Goal: Book appointment/travel/reservation

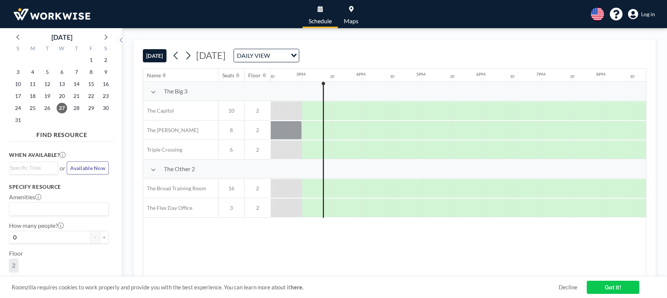
scroll to position [0, 870]
click at [106, 36] on icon at bounding box center [106, 37] width 3 height 5
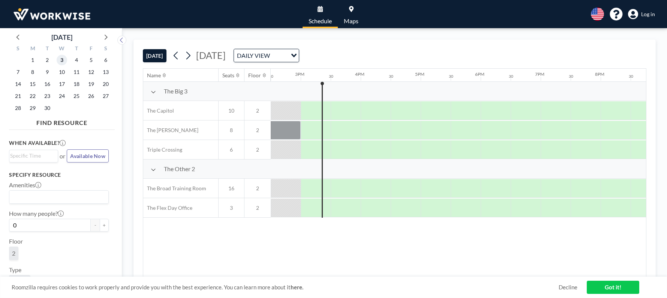
click at [61, 60] on span "3" at bounding box center [62, 60] width 11 height 11
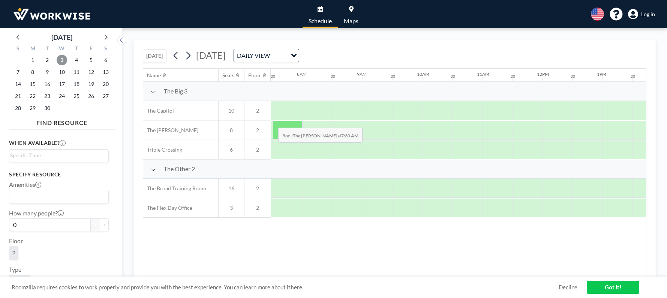
scroll to position [0, 450]
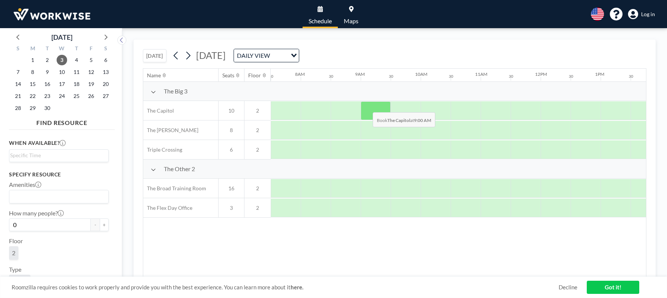
click at [367, 107] on div at bounding box center [376, 110] width 30 height 19
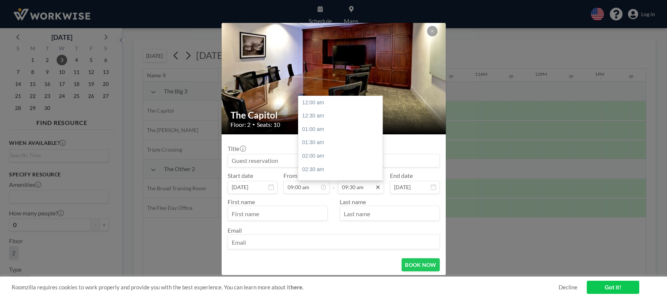
scroll to position [254, 0]
click at [363, 186] on input "09:30 am" at bounding box center [361, 187] width 46 height 13
click at [312, 141] on div "01:00 pm" at bounding box center [343, 140] width 88 height 14
type input "01:00 pm"
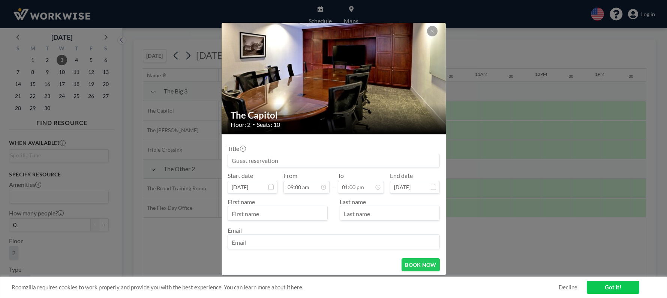
scroll to position [241, 0]
click at [280, 212] on input "text" at bounding box center [277, 213] width 99 height 13
type input "Rob"
click at [362, 217] on input "text" at bounding box center [389, 213] width 99 height 13
type input "Fox"
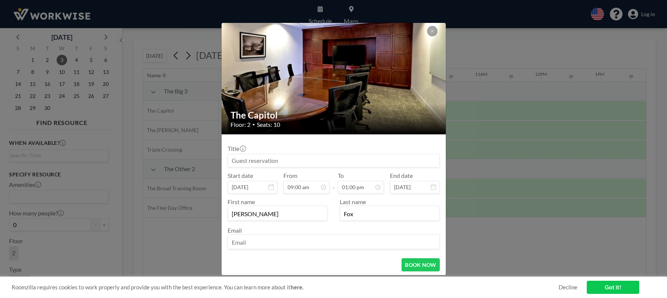
click at [292, 241] on input "email" at bounding box center [334, 242] width 212 height 13
type input "rfox@cbf.net"
click at [417, 266] on button "BOOK NOW" at bounding box center [421, 264] width 38 height 13
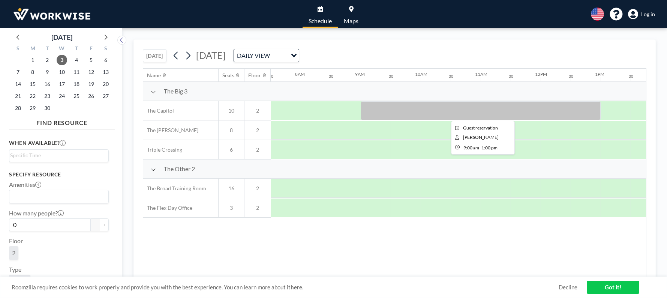
click at [411, 112] on div at bounding box center [481, 110] width 240 height 19
click at [612, 284] on link "Got it!" at bounding box center [613, 287] width 53 height 13
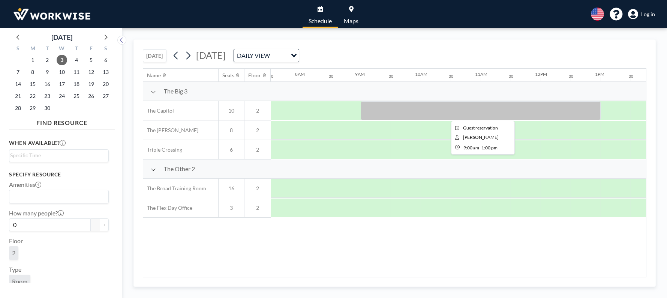
click at [402, 108] on div at bounding box center [481, 110] width 240 height 19
click at [647, 14] on span "Log in" at bounding box center [649, 14] width 14 height 7
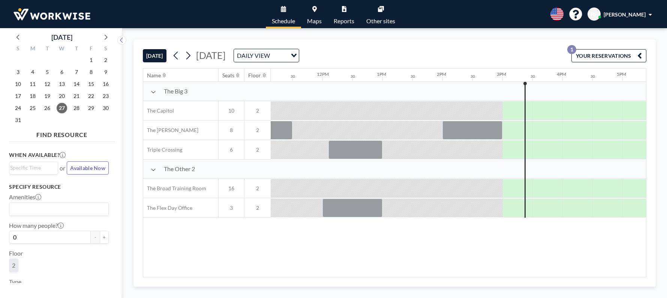
scroll to position [0, 870]
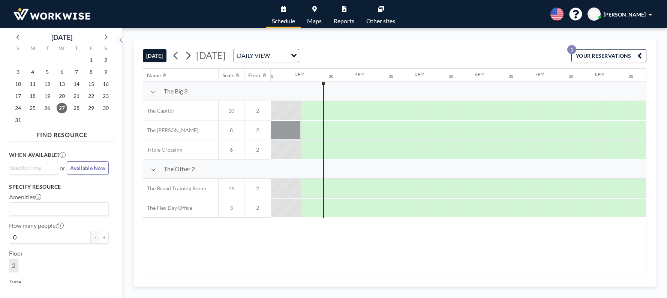
click at [299, 54] on div "DAILY VIEW Loading..." at bounding box center [266, 55] width 65 height 13
click at [110, 35] on div at bounding box center [105, 36] width 11 height 11
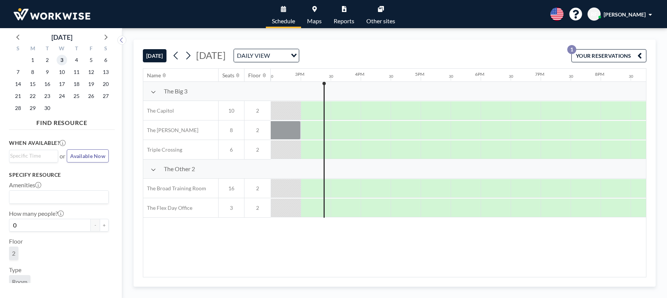
click at [60, 60] on span "3" at bounding box center [62, 60] width 11 height 11
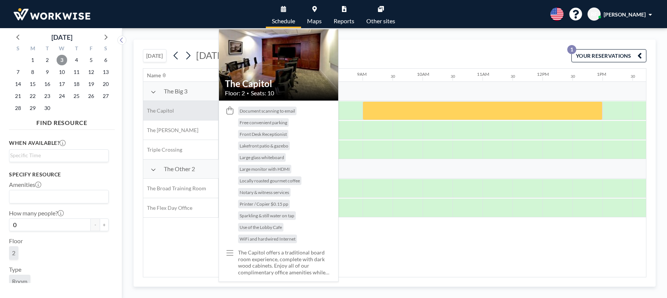
scroll to position [0, 450]
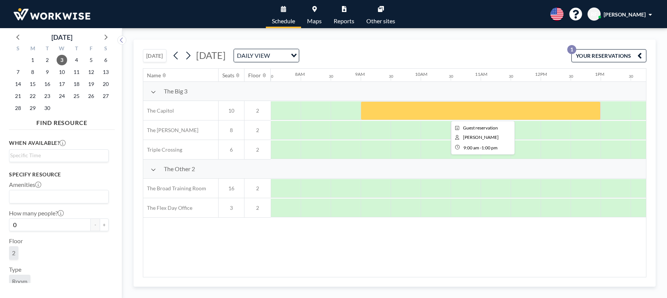
click at [413, 116] on div at bounding box center [481, 110] width 240 height 19
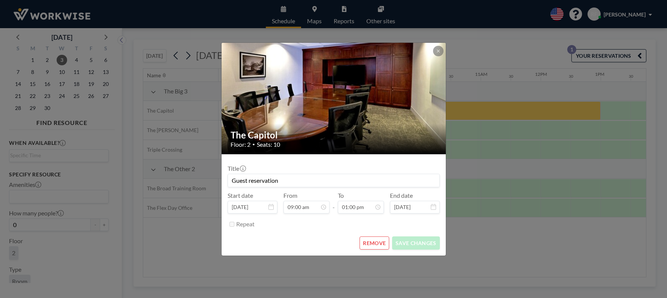
scroll to position [347, 0]
click at [299, 179] on input "Guest reservation" at bounding box center [334, 180] width 212 height 13
drag, startPoint x: 299, startPoint y: 179, endPoint x: 204, endPoint y: 168, distance: 95.2
click at [204, 168] on div "The Capitol Floor: 2 • Seats: 10 Title Guest reservation Start date [DATE] From…" at bounding box center [333, 149] width 667 height 298
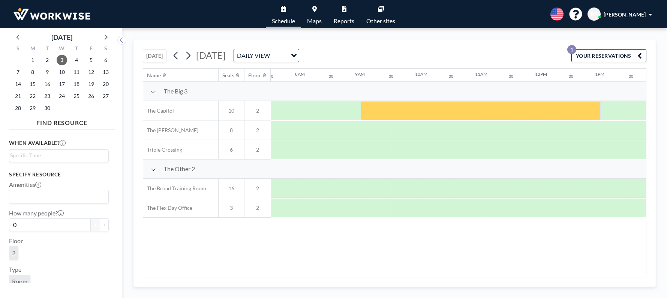
click at [591, 55] on button "YOUR RESERVATIONS 1" at bounding box center [609, 55] width 75 height 13
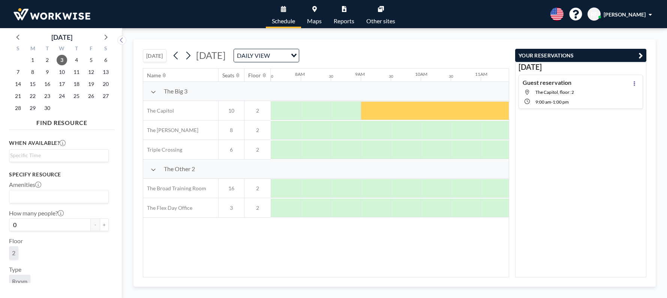
click at [570, 86] on h4 "Guest reservation" at bounding box center [547, 83] width 49 height 8
click at [633, 81] on icon at bounding box center [634, 83] width 3 height 5
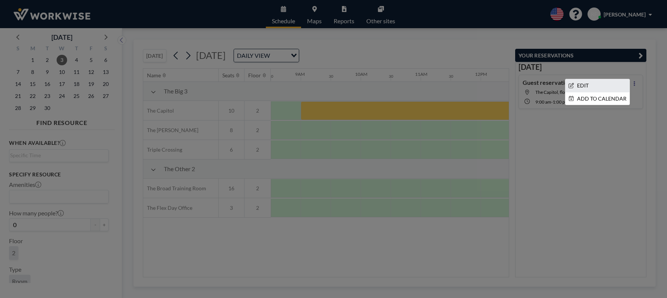
click at [578, 86] on li "EDIT" at bounding box center [598, 85] width 64 height 13
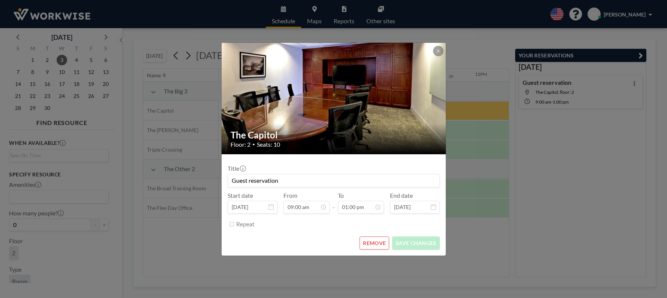
drag, startPoint x: 287, startPoint y: 180, endPoint x: 197, endPoint y: 169, distance: 90.7
click at [197, 169] on div "The Capitol Floor: 2 • Seats: 10 Title Guest reservation Start date [DATE] From…" at bounding box center [333, 149] width 667 height 298
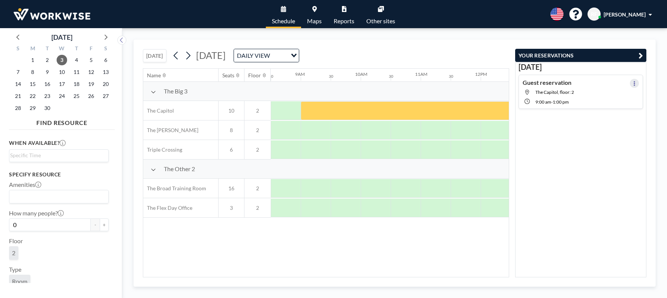
click at [630, 81] on button at bounding box center [634, 83] width 9 height 9
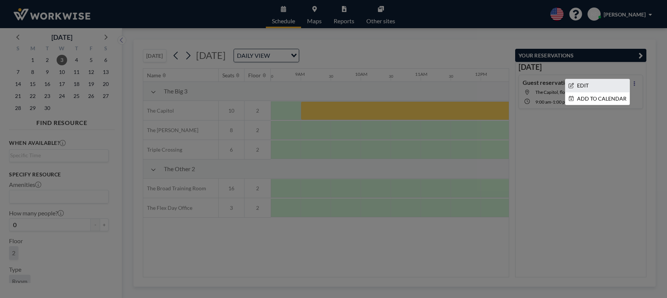
click at [588, 84] on li "EDIT" at bounding box center [598, 85] width 64 height 13
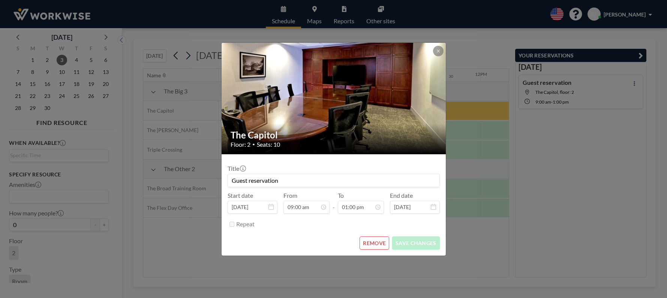
click at [293, 177] on input "Guest reservation" at bounding box center [334, 180] width 212 height 13
type input "G"
type input "CBB Meeting"
click at [420, 245] on button "SAVE CHANGES" at bounding box center [415, 242] width 47 height 13
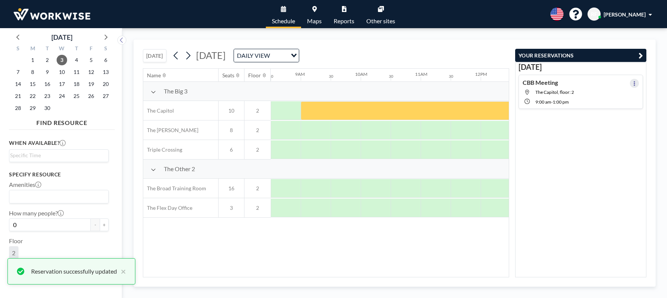
click at [633, 84] on icon at bounding box center [634, 83] width 3 height 5
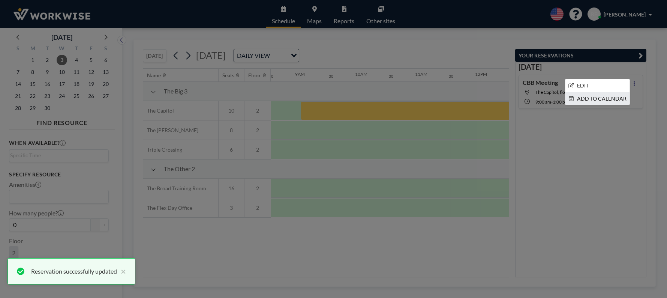
click at [599, 100] on li "ADD TO CALENDAR" at bounding box center [598, 98] width 64 height 13
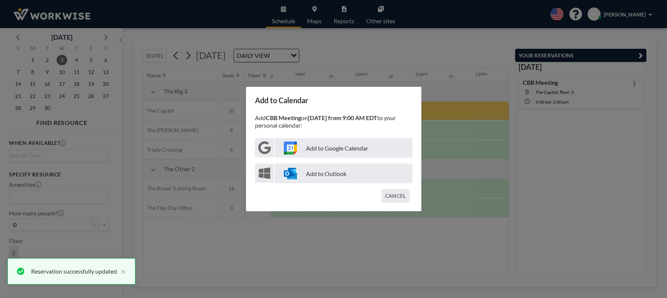
click at [313, 173] on p "Add to Outlook" at bounding box center [344, 174] width 138 height 20
